Goal: Information Seeking & Learning: Find specific fact

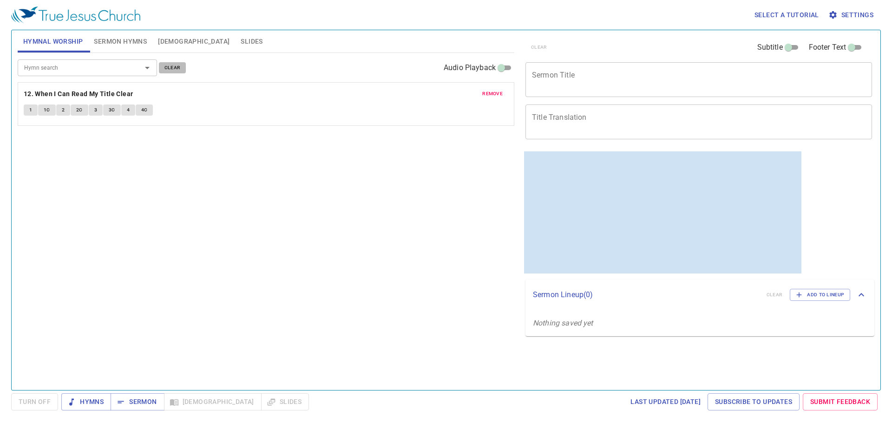
click at [172, 70] on span "clear" at bounding box center [172, 68] width 16 height 8
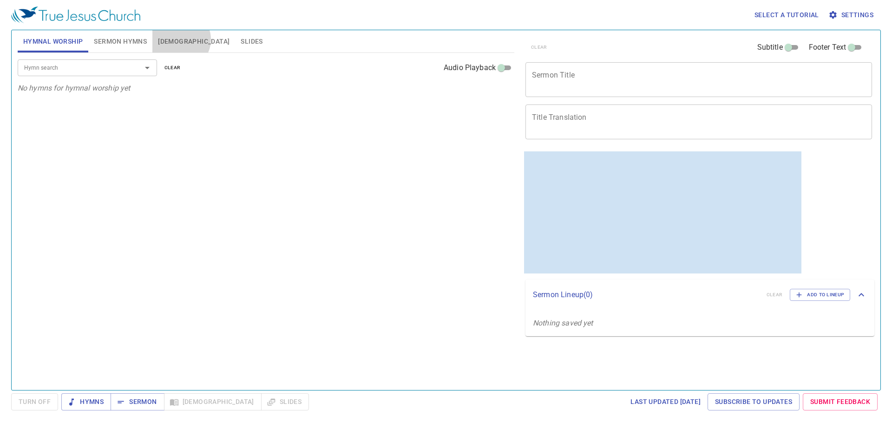
click at [180, 39] on button "[DEMOGRAPHIC_DATA]" at bounding box center [193, 41] width 83 height 22
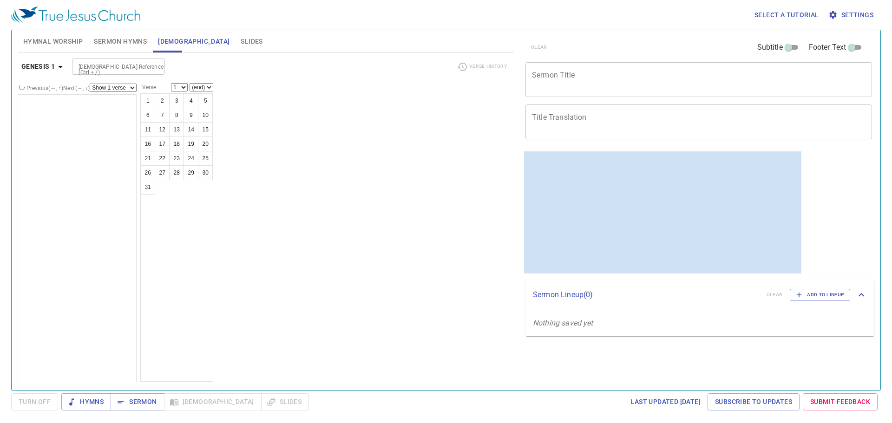
click at [132, 71] on input "[DEMOGRAPHIC_DATA] Reference (Ctrl + /)" at bounding box center [111, 66] width 72 height 11
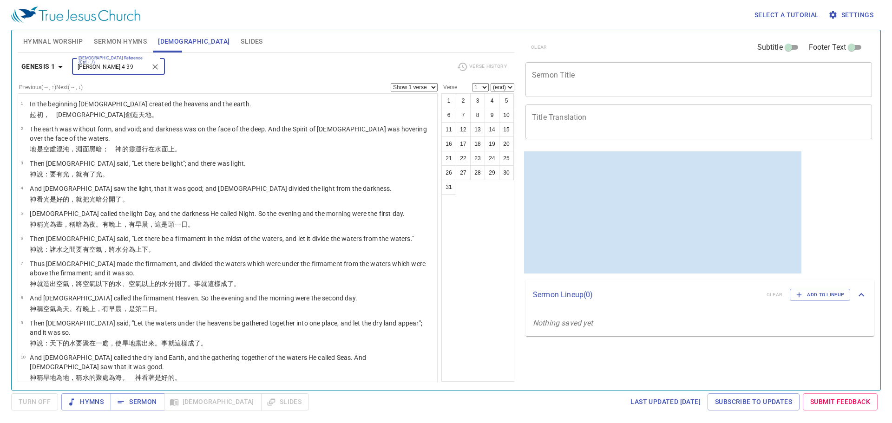
type input "[PERSON_NAME] 4 39"
select select "39"
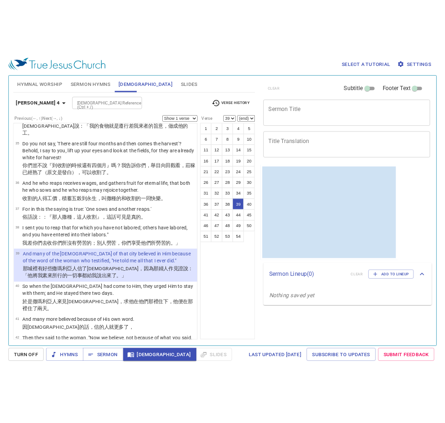
scroll to position [1478, 0]
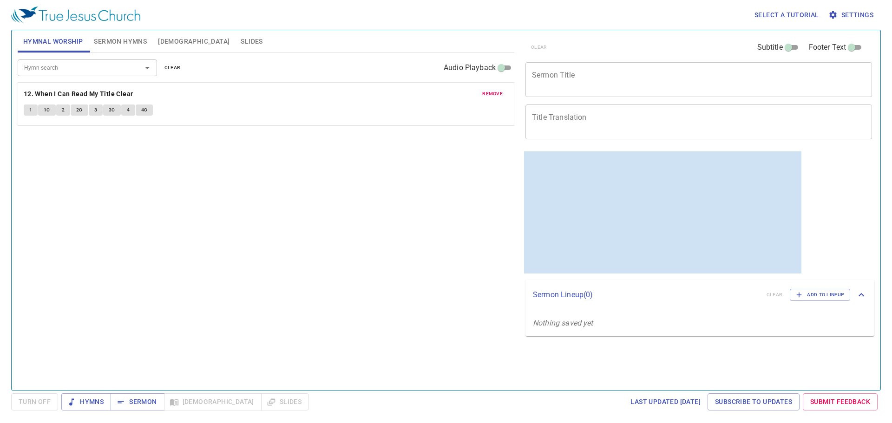
click at [169, 70] on span "clear" at bounding box center [172, 68] width 16 height 8
click at [164, 45] on span "[DEMOGRAPHIC_DATA]" at bounding box center [194, 42] width 72 height 12
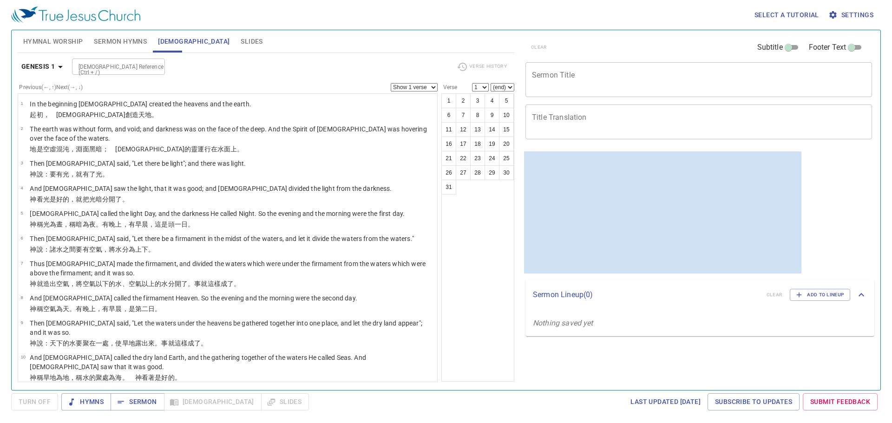
click at [121, 67] on input "[DEMOGRAPHIC_DATA] Reference (Ctrl + /)" at bounding box center [111, 66] width 72 height 11
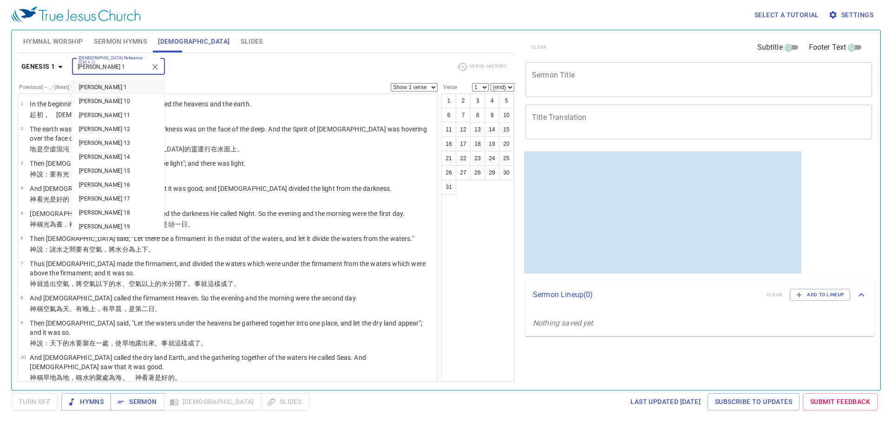
type input "john 1"
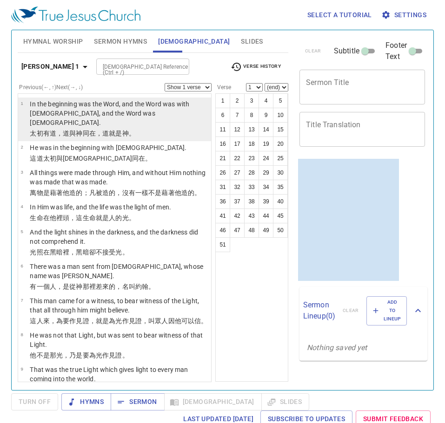
click at [150, 112] on p "In the beginning was the Word, and the Word was with God, and the Word was God." at bounding box center [119, 113] width 178 height 28
